Goal: Information Seeking & Learning: Learn about a topic

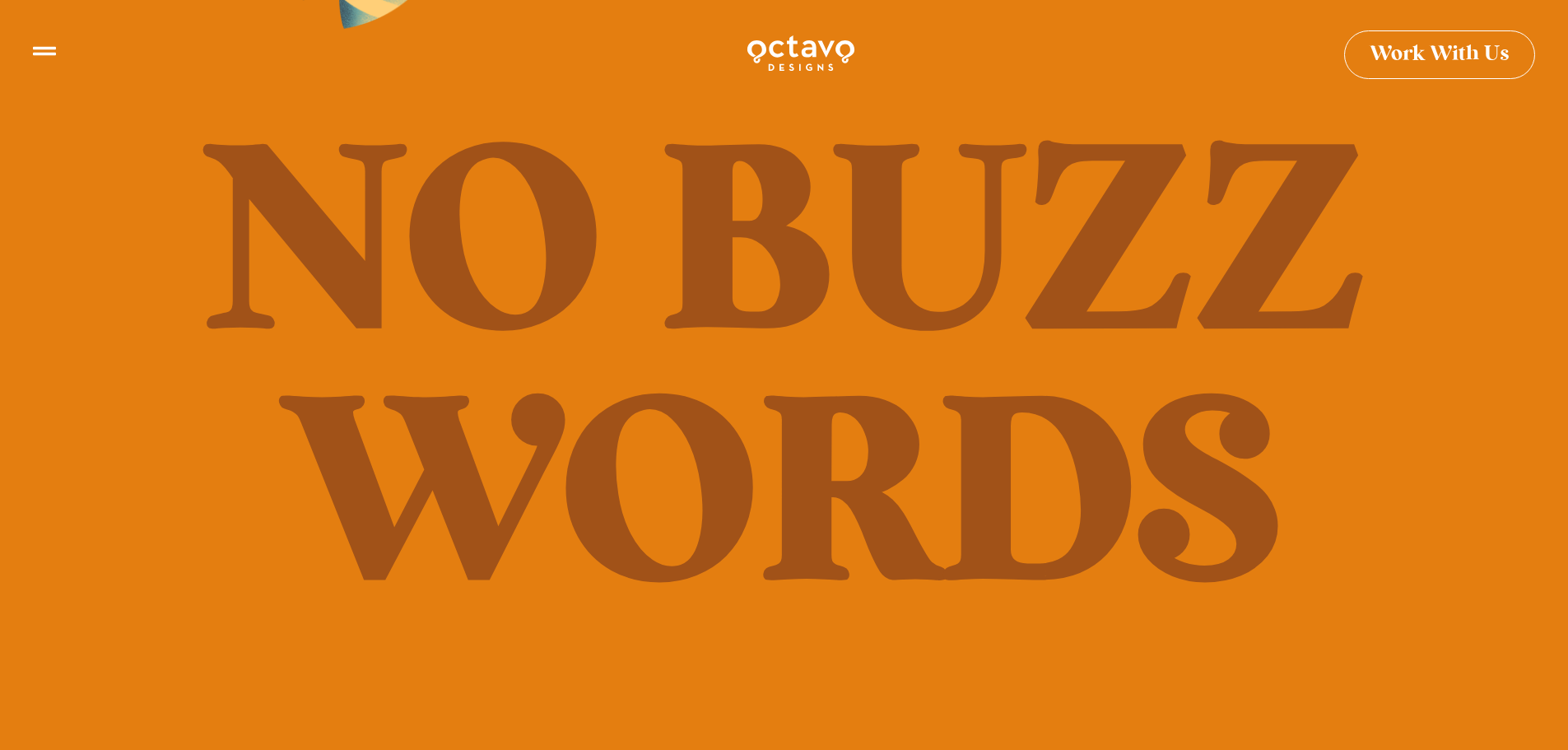
click at [52, 55] on icon at bounding box center [44, 44] width 23 height 23
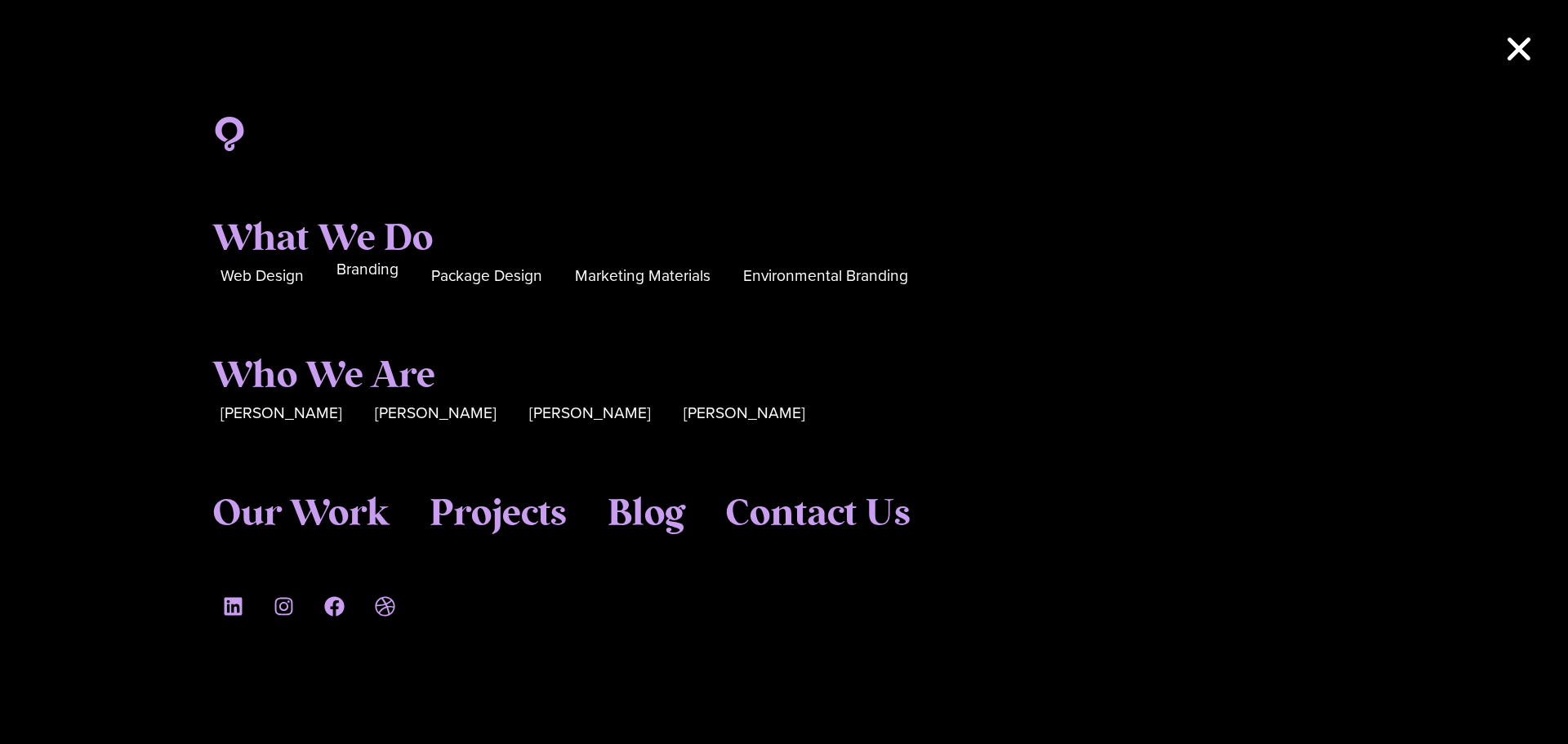
click at [366, 275] on span "Branding" at bounding box center [368, 269] width 62 height 25
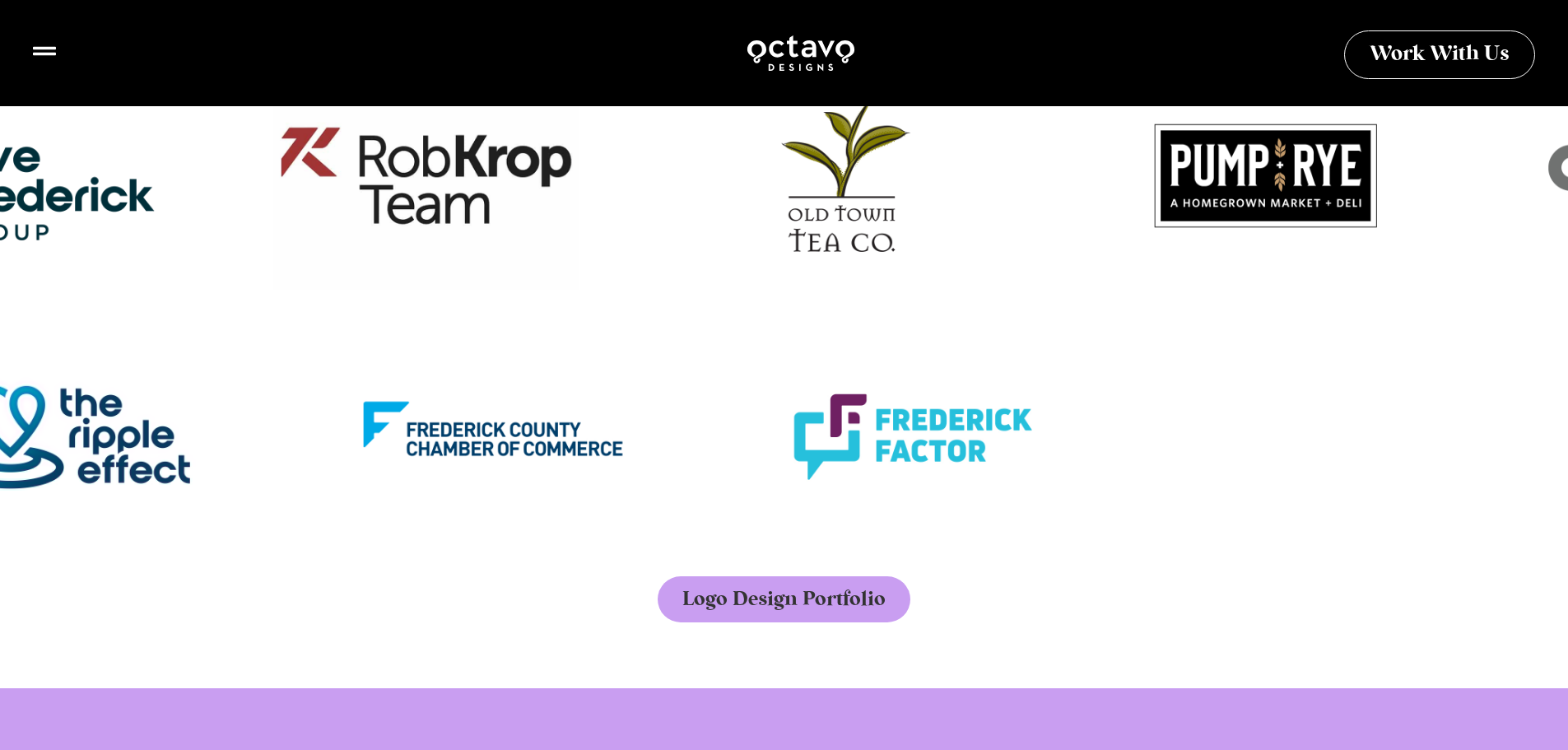
scroll to position [3211, 0]
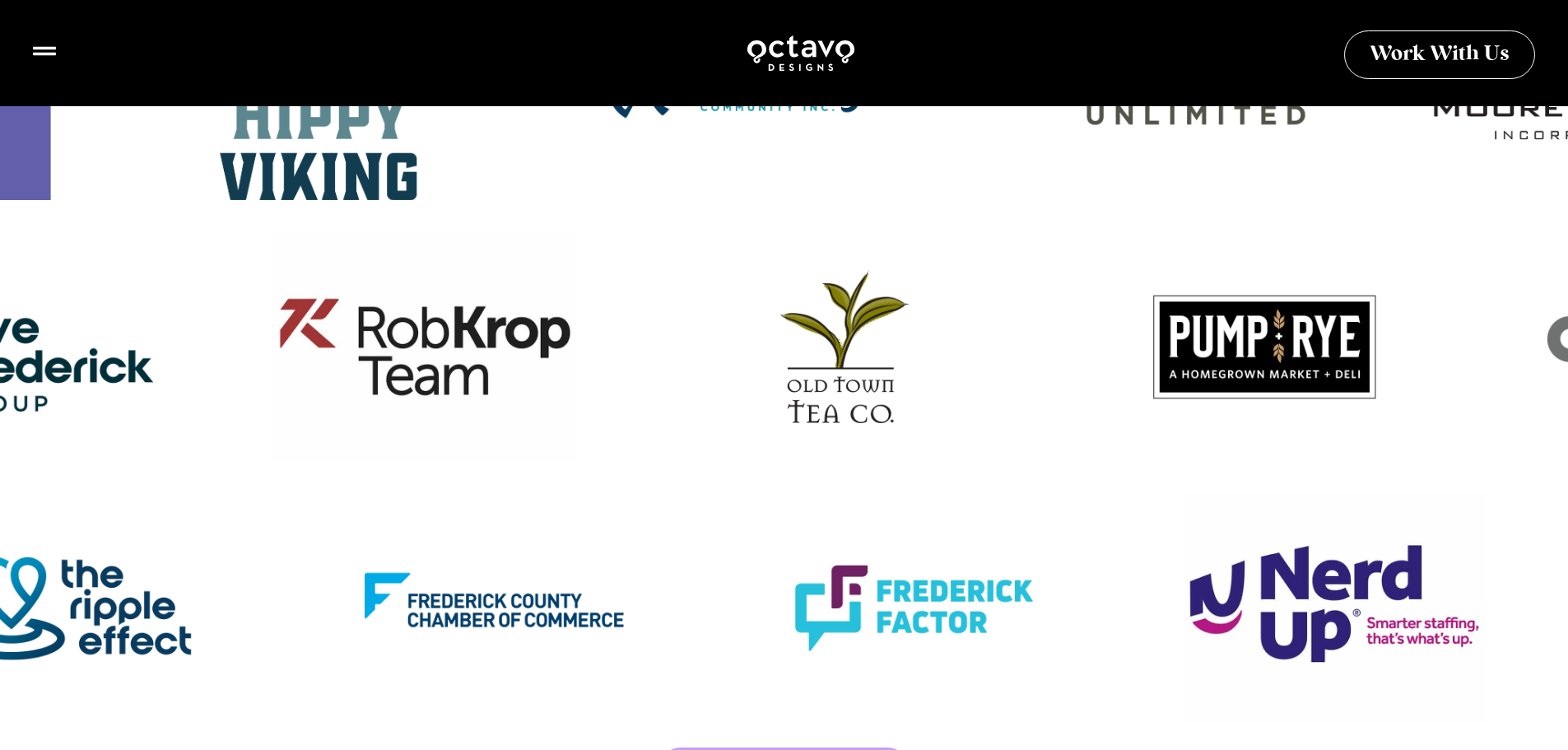
drag, startPoint x: 651, startPoint y: 485, endPoint x: 665, endPoint y: 550, distance: 66.5
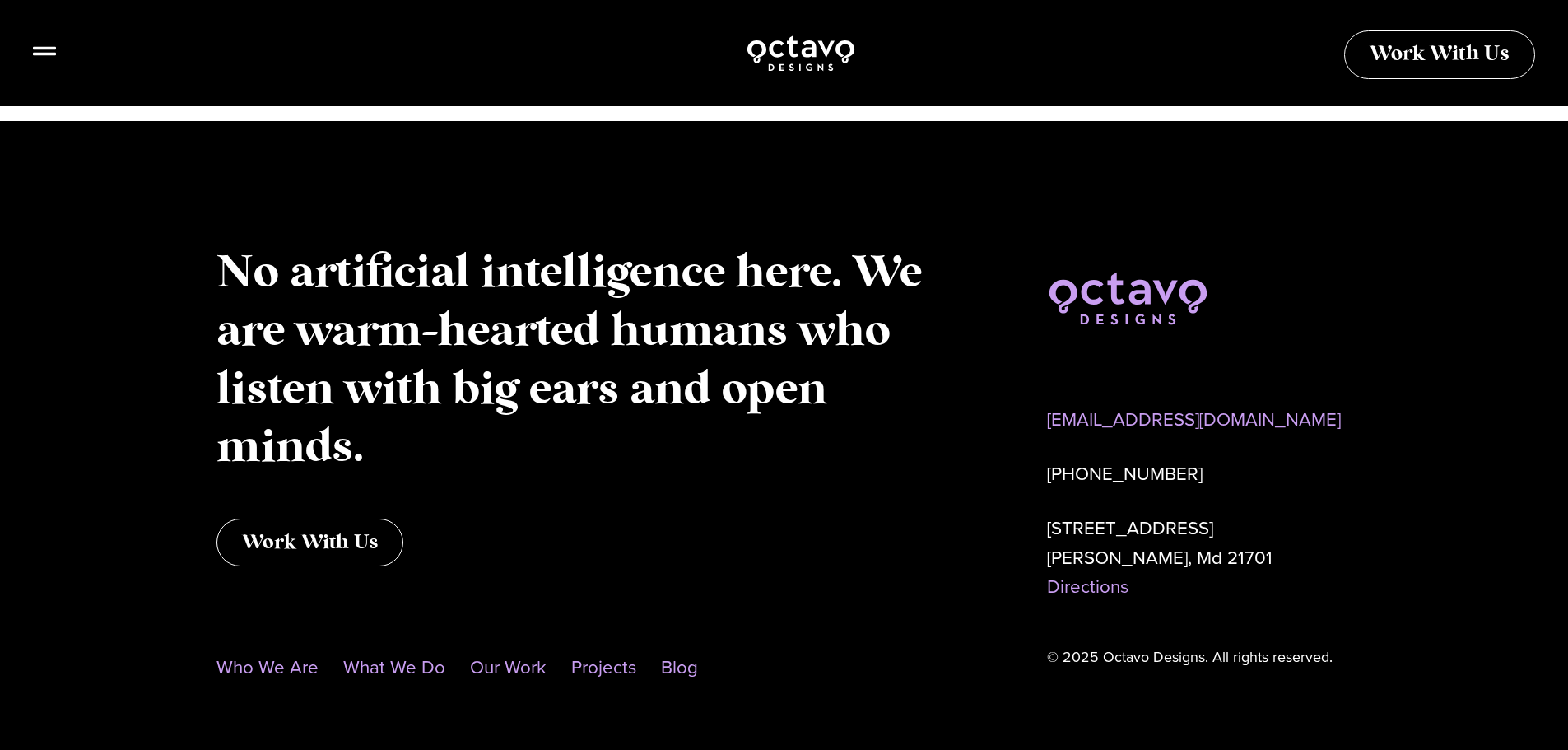
scroll to position [9191, 0]
